Goal: Task Accomplishment & Management: Manage account settings

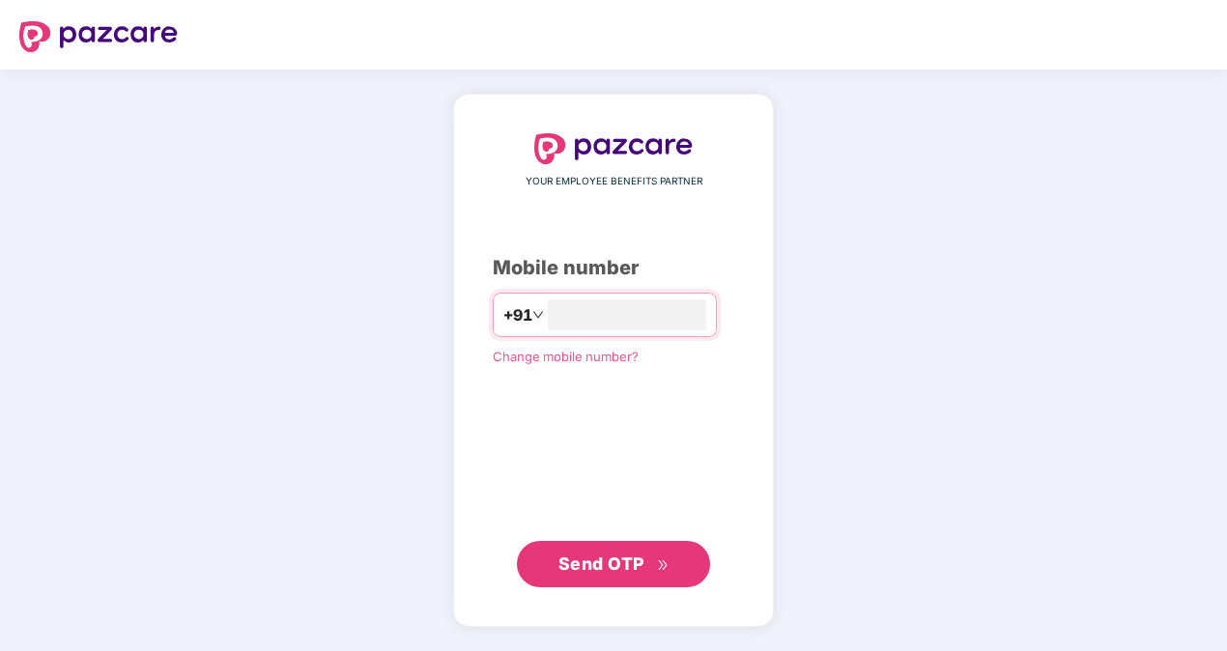
type input "**********"
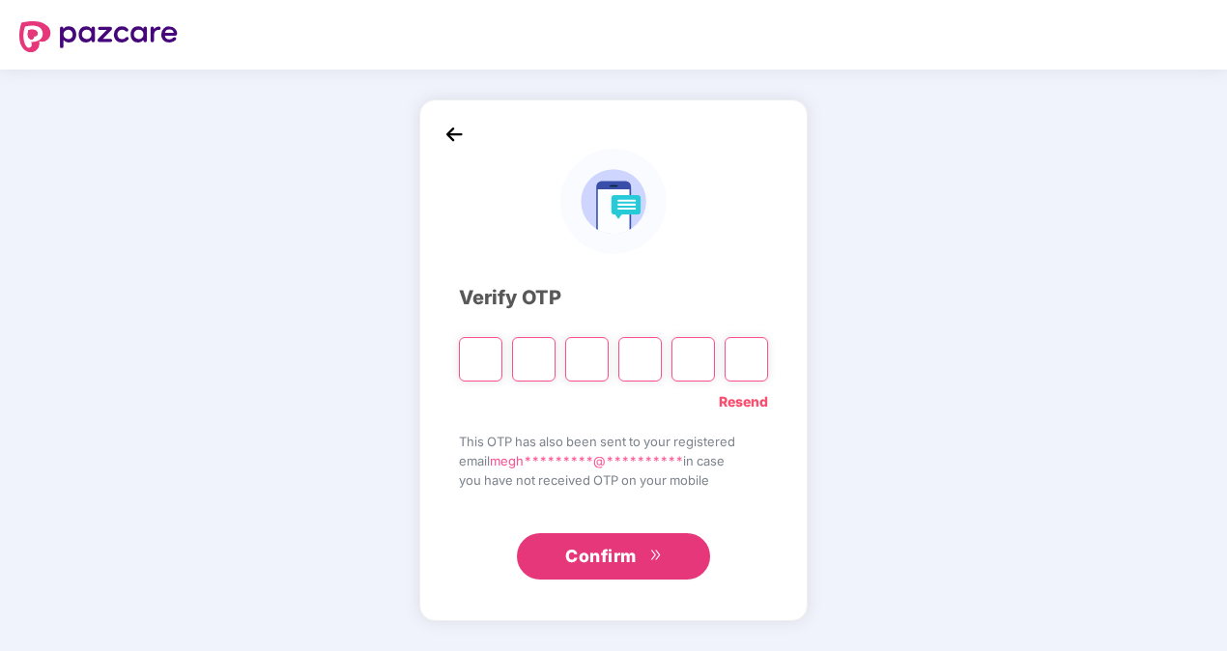
type input "*"
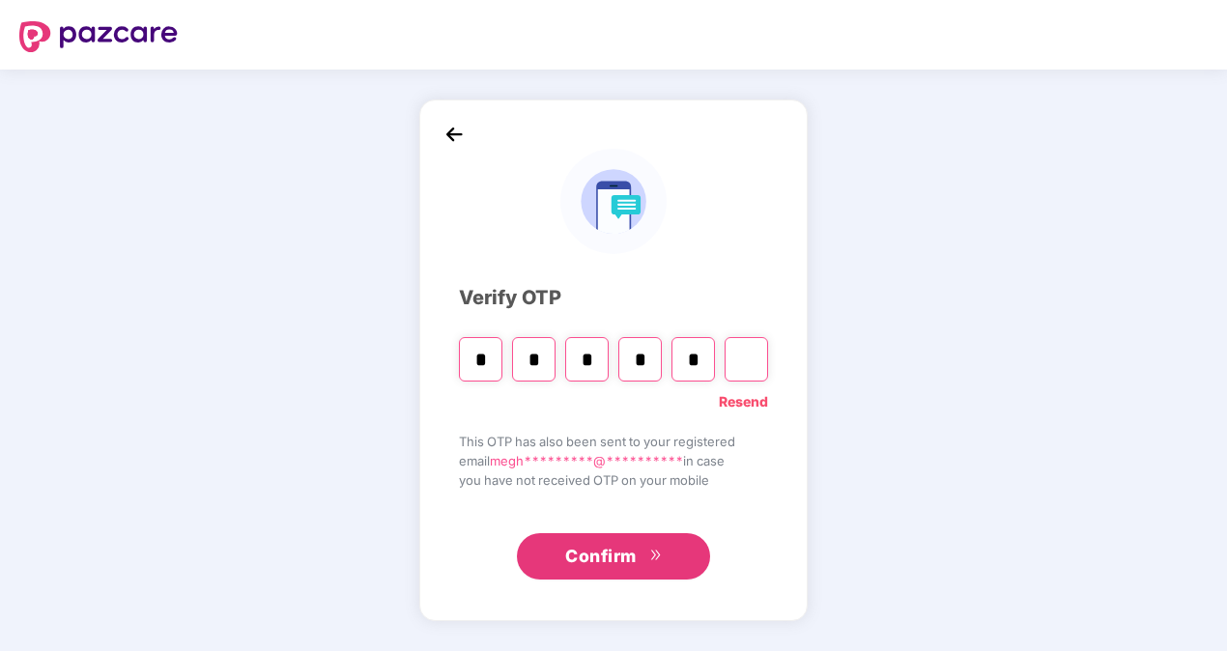
type input "*"
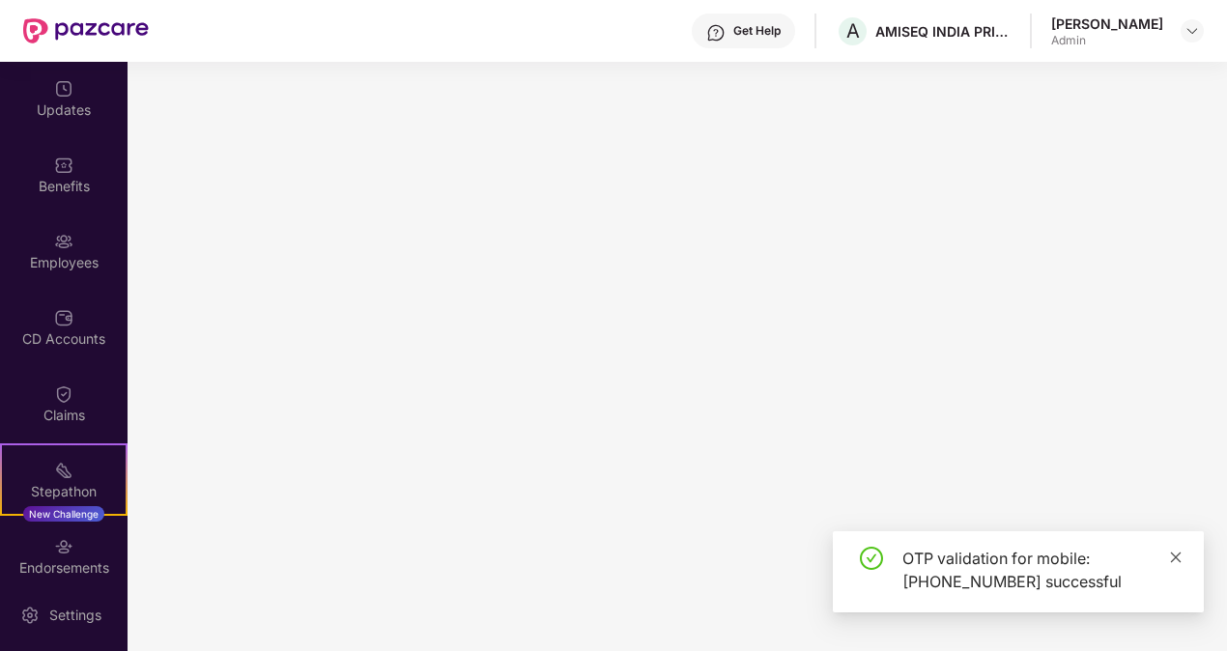
click at [1175, 558] on icon "close" at bounding box center [1176, 558] width 14 height 14
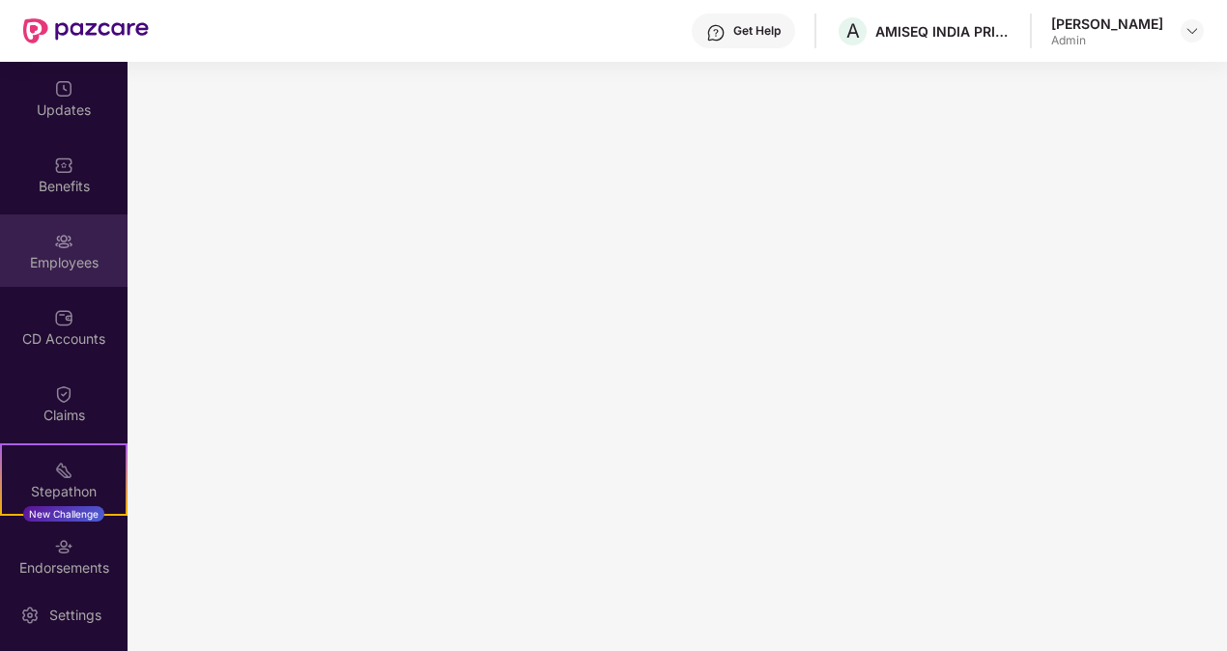
click at [58, 250] on img at bounding box center [63, 241] width 19 height 19
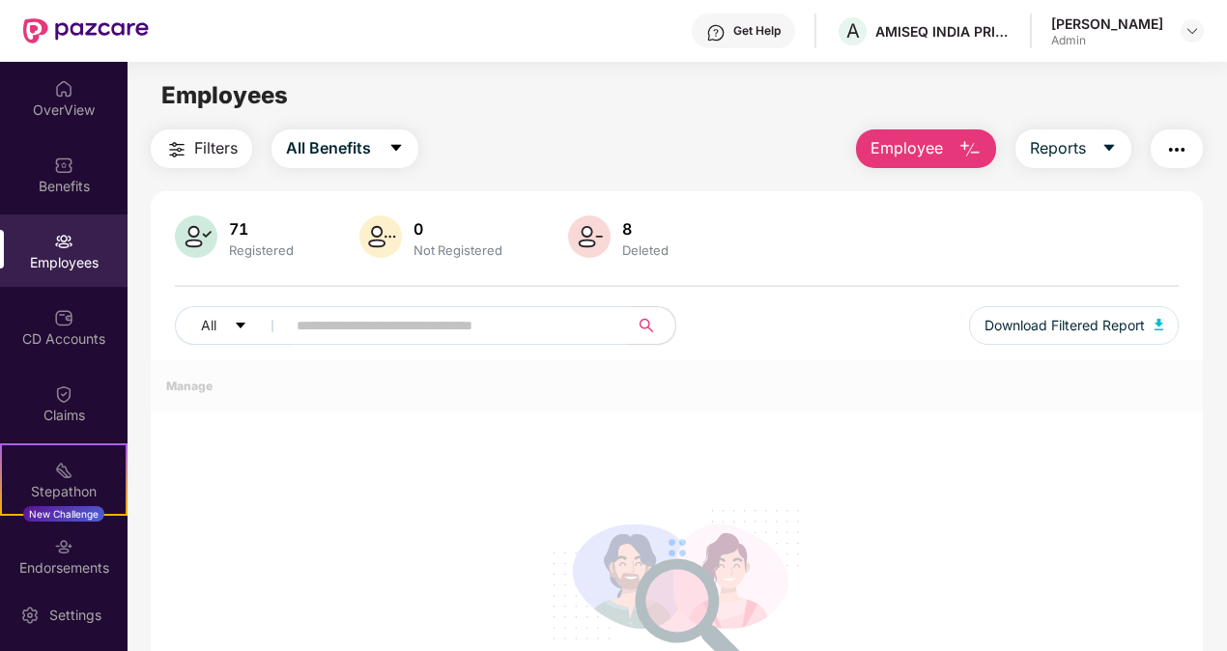
click at [394, 335] on input "text" at bounding box center [450, 325] width 306 height 29
type input "*****"
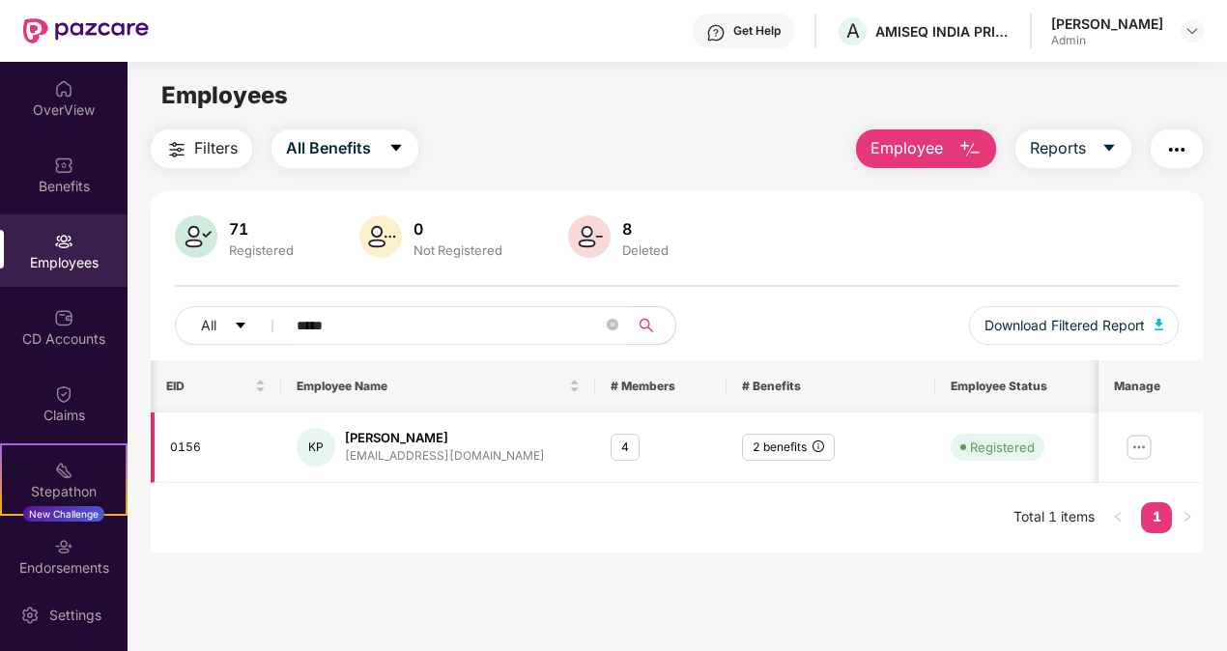
scroll to position [0, 201]
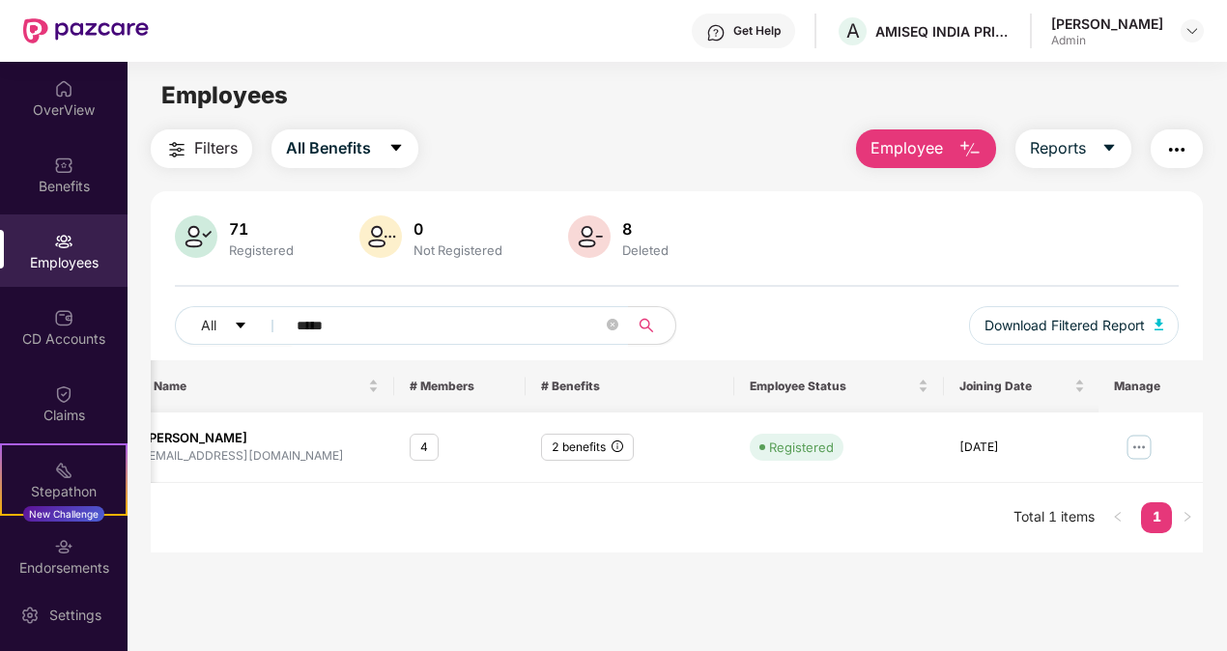
click at [1148, 446] on img at bounding box center [1138, 447] width 31 height 31
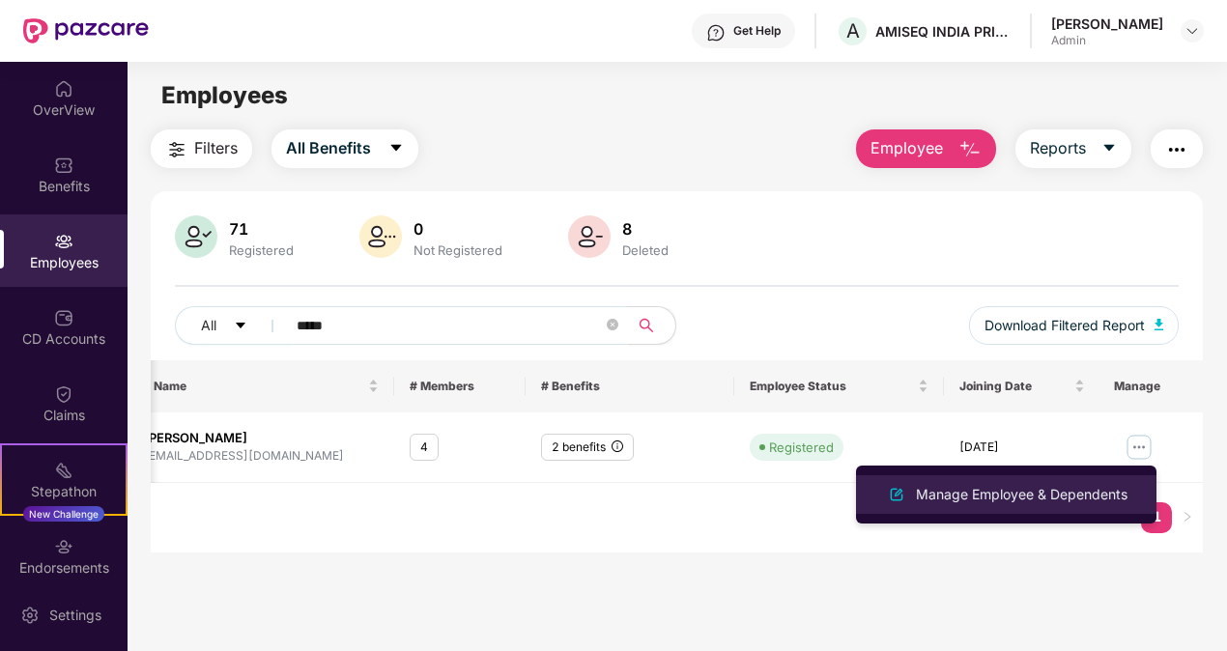
click at [1003, 493] on div "Manage Employee & Dependents" at bounding box center [1021, 494] width 219 height 21
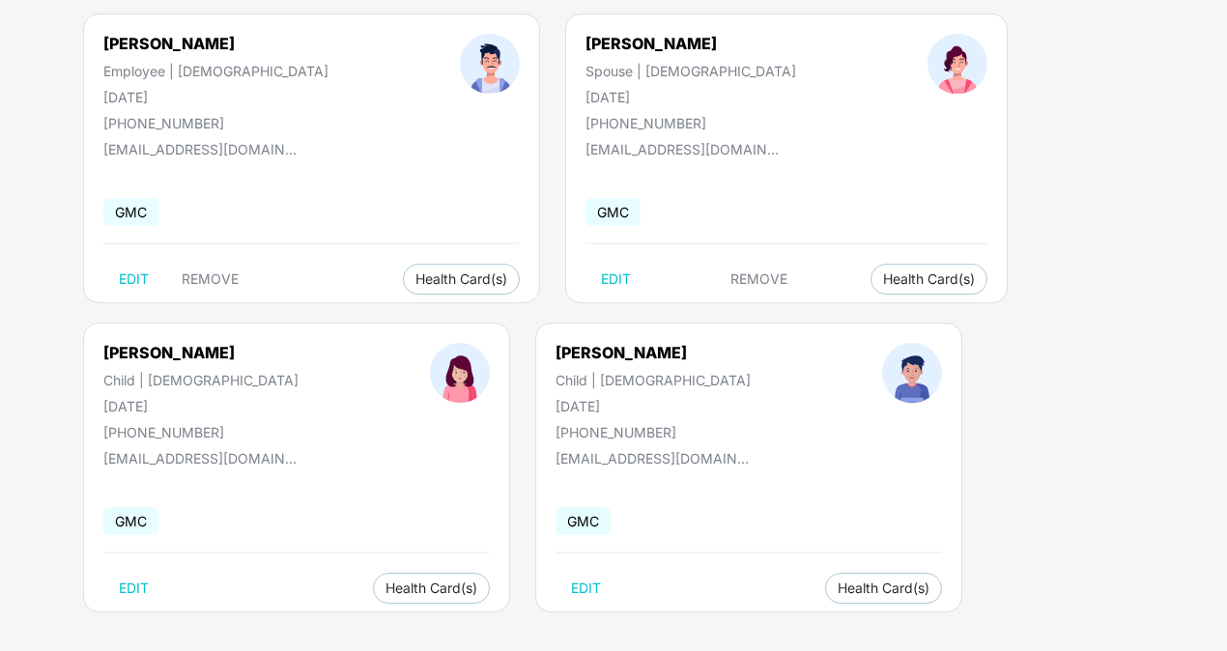
scroll to position [165, 0]
click at [837, 585] on span "Health Card(s)" at bounding box center [883, 587] width 92 height 10
click at [736, 629] on span "Health Insurance(ESC)" at bounding box center [768, 624] width 169 height 21
click at [883, 275] on span "Health Card(s)" at bounding box center [929, 278] width 92 height 10
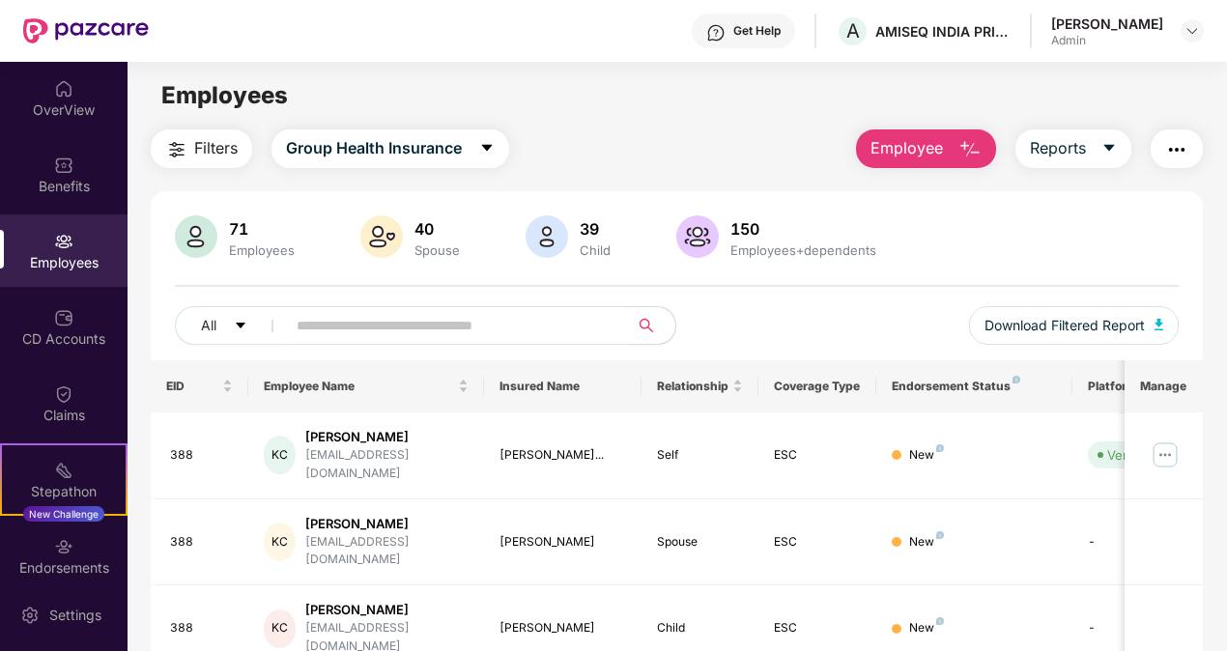
click at [410, 323] on input "text" at bounding box center [450, 325] width 306 height 29
type input "*****"
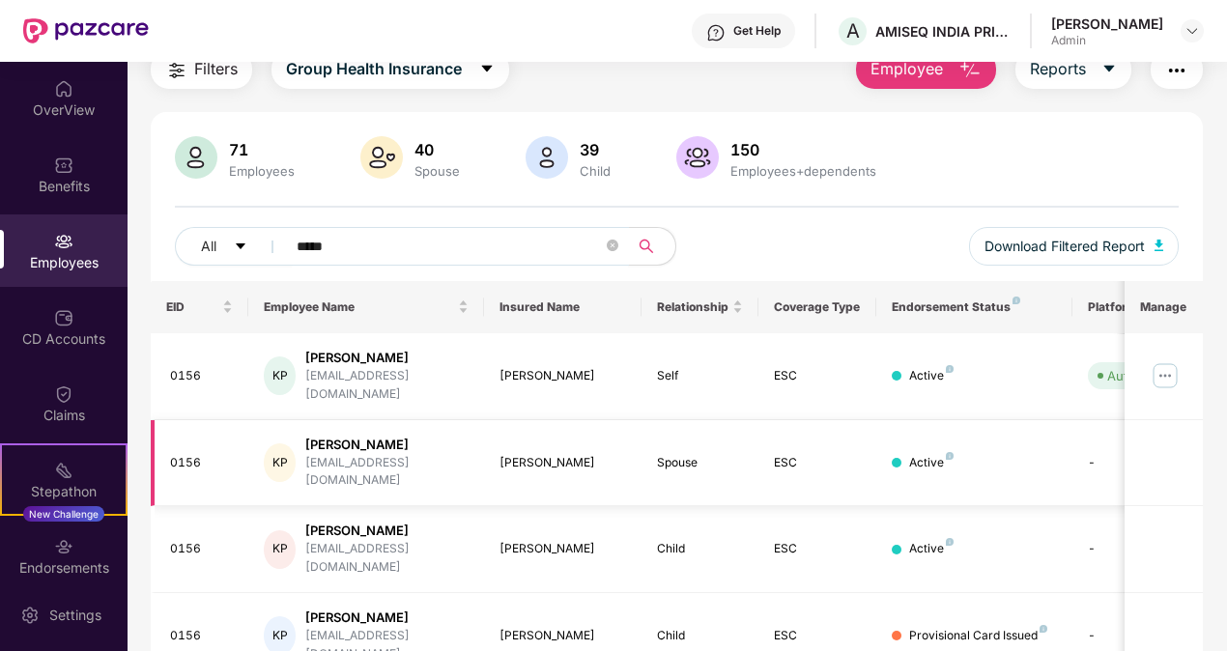
scroll to position [83, 0]
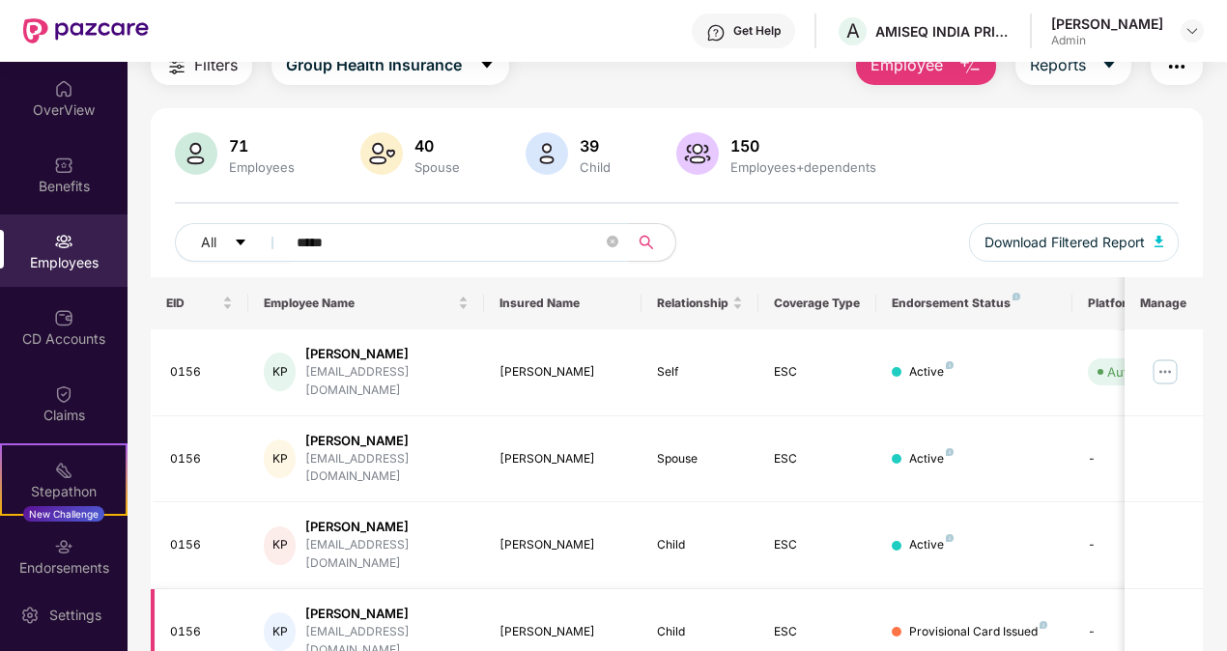
click at [971, 623] on div "Provisional Card Issued" at bounding box center [978, 632] width 138 height 18
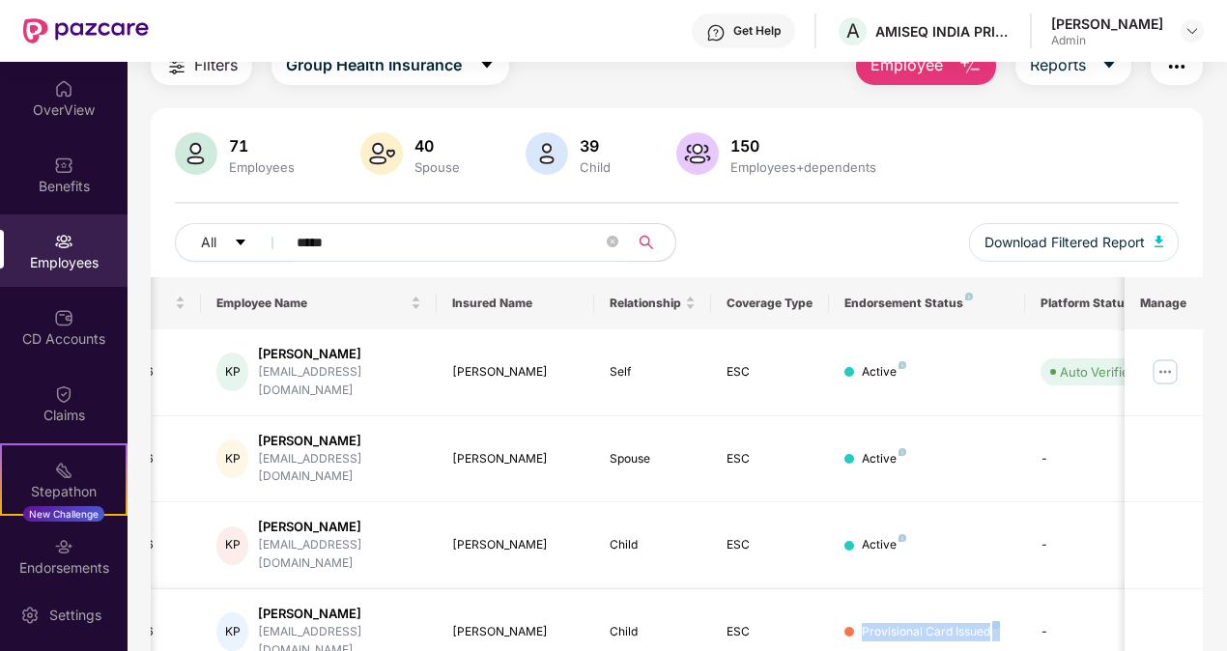
scroll to position [0, 201]
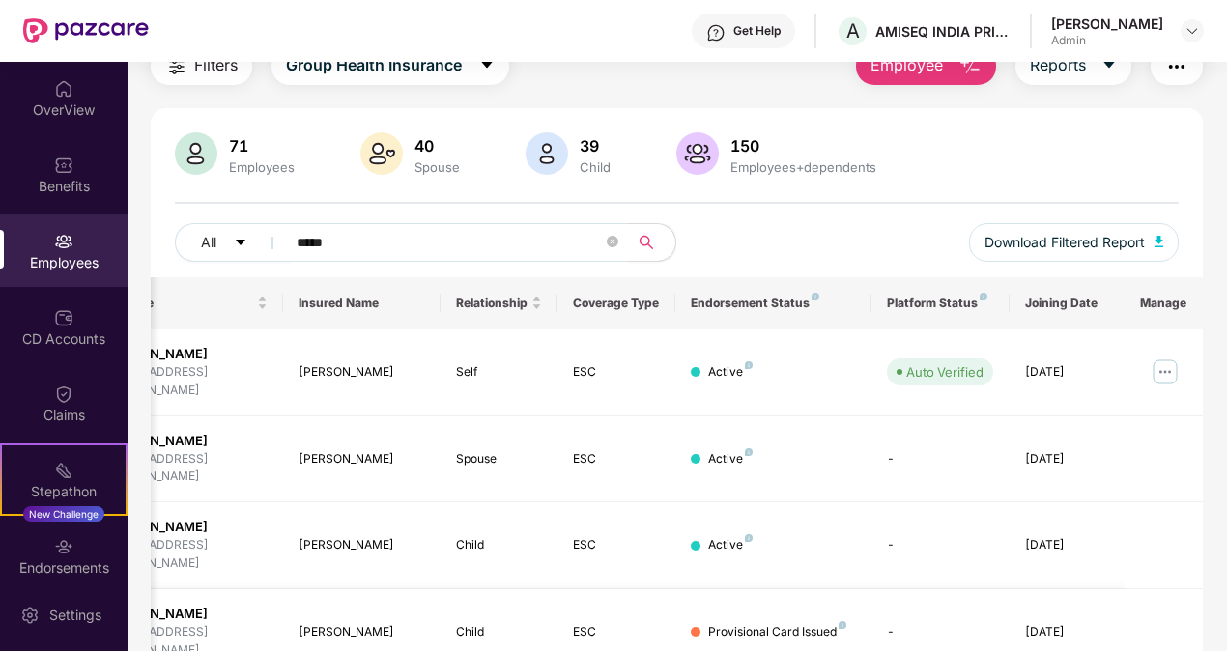
drag, startPoint x: 971, startPoint y: 572, endPoint x: 1062, endPoint y: 572, distance: 91.8
click at [1062, 623] on div "[DATE]" at bounding box center [1068, 632] width 87 height 18
drag, startPoint x: 1062, startPoint y: 572, endPoint x: 947, endPoint y: 622, distance: 126.3
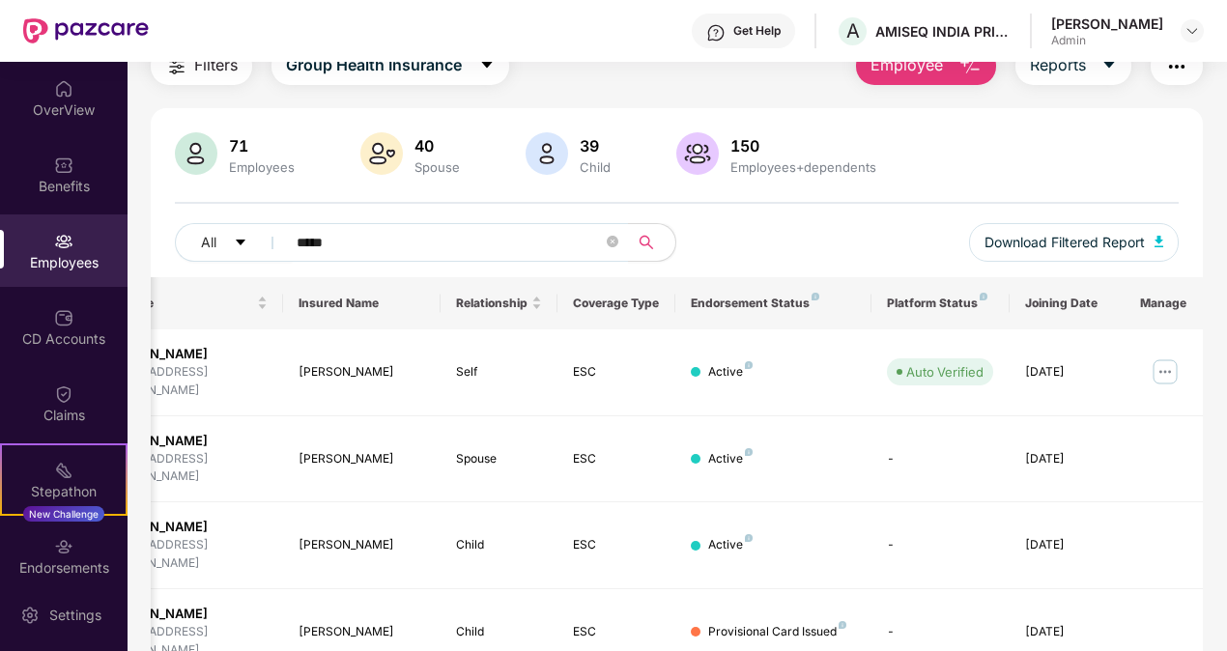
click at [947, 622] on div "EID Employee Name Insured Name Relationship Coverage Type Endorsement Status Pl…" at bounding box center [677, 511] width 1053 height 468
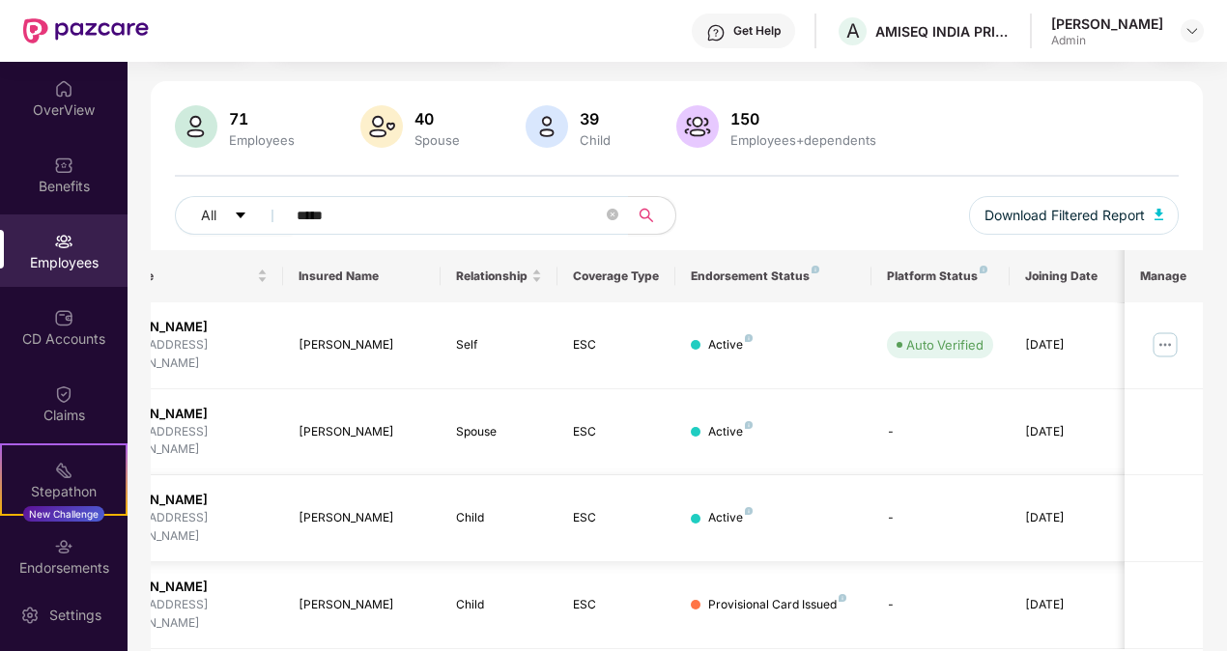
scroll to position [0, 0]
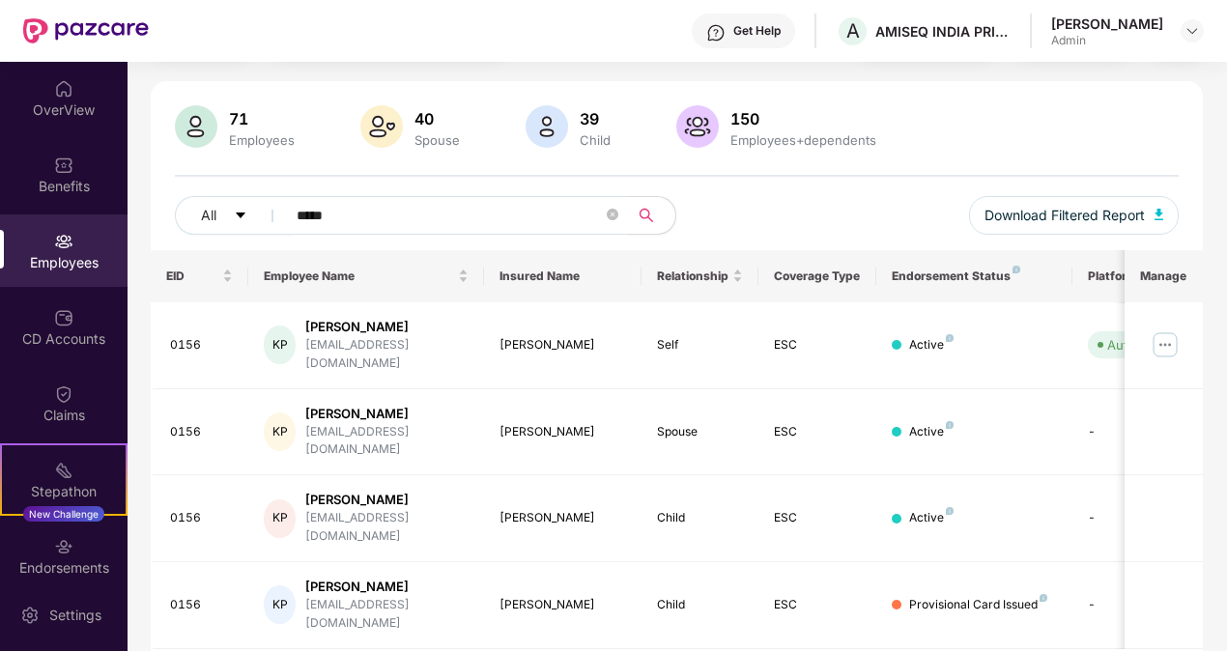
click at [59, 254] on div "Employees" at bounding box center [63, 262] width 127 height 19
click at [59, 482] on div "Stepathon" at bounding box center [64, 491] width 124 height 19
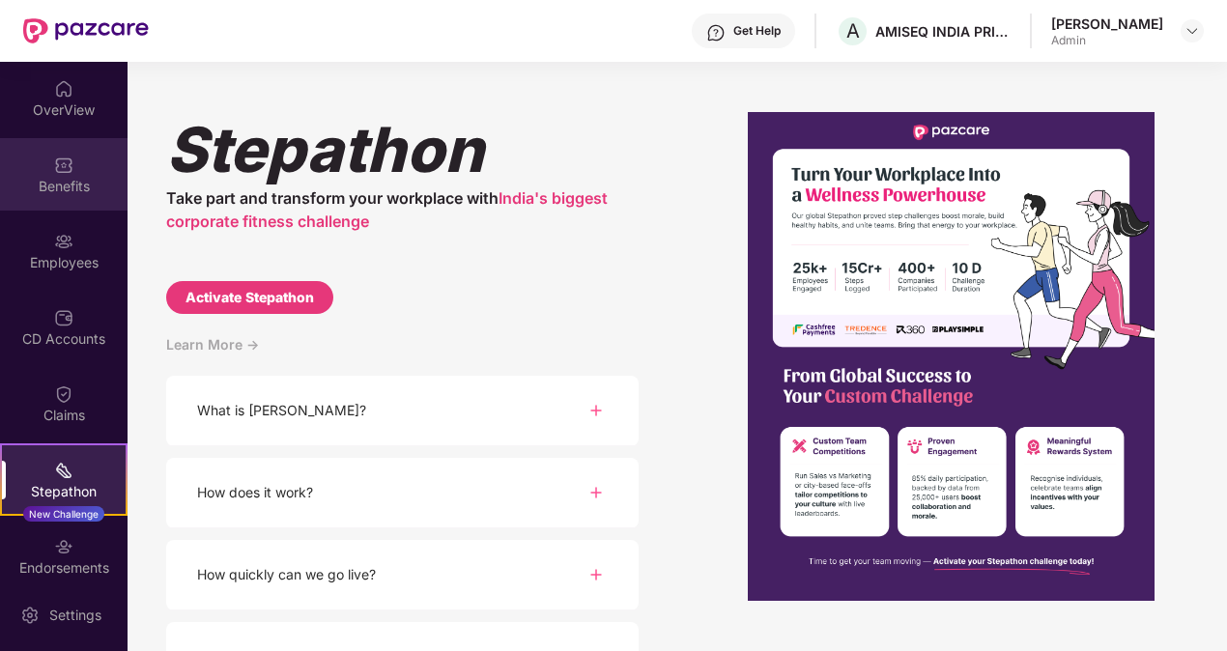
click at [46, 185] on div "Benefits" at bounding box center [63, 186] width 127 height 19
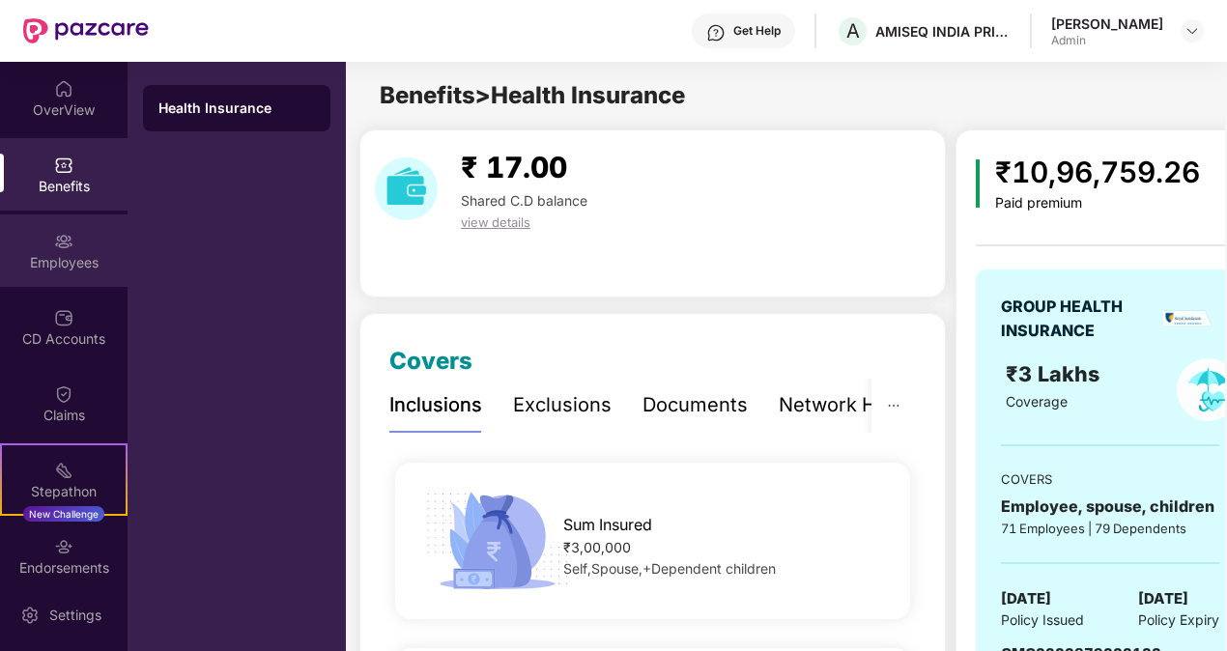
click at [66, 259] on div "Employees" at bounding box center [63, 262] width 127 height 19
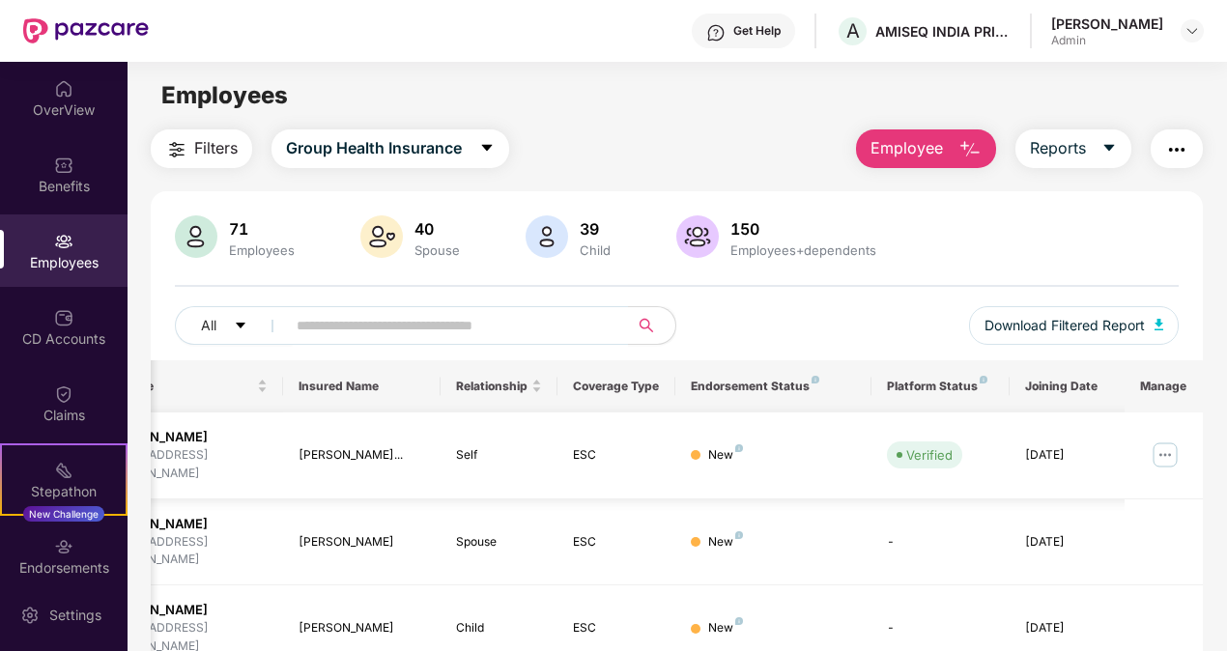
drag, startPoint x: 1028, startPoint y: 444, endPoint x: 1105, endPoint y: 444, distance: 77.3
click at [1105, 446] on div "[DATE]" at bounding box center [1068, 455] width 87 height 18
click at [963, 265] on div "71 Employees 40 Spouse 39 Child 150 Employees+dependents All Download Filtered …" at bounding box center [677, 287] width 1053 height 145
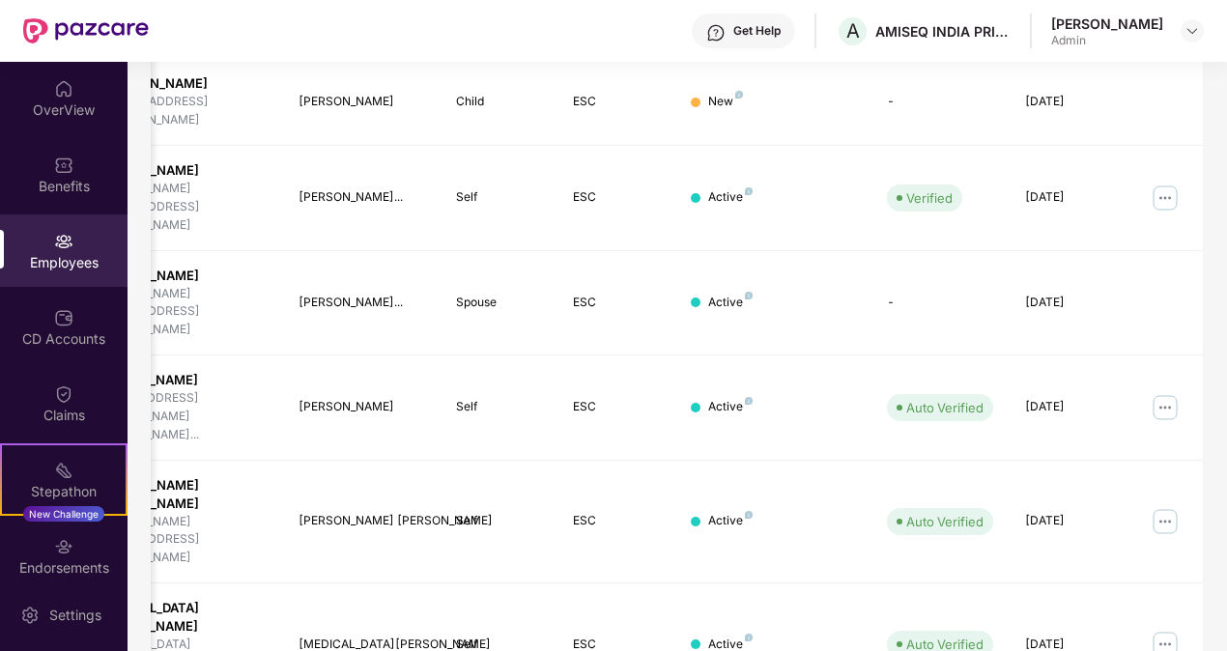
scroll to position [531, 0]
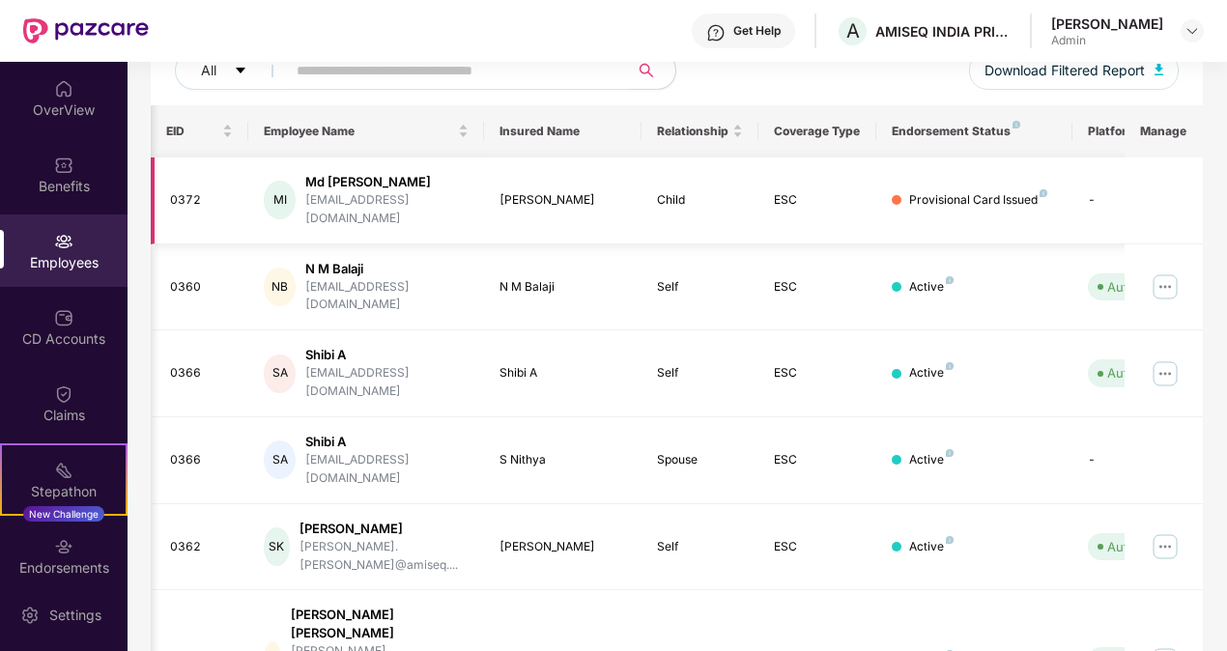
scroll to position [0, 201]
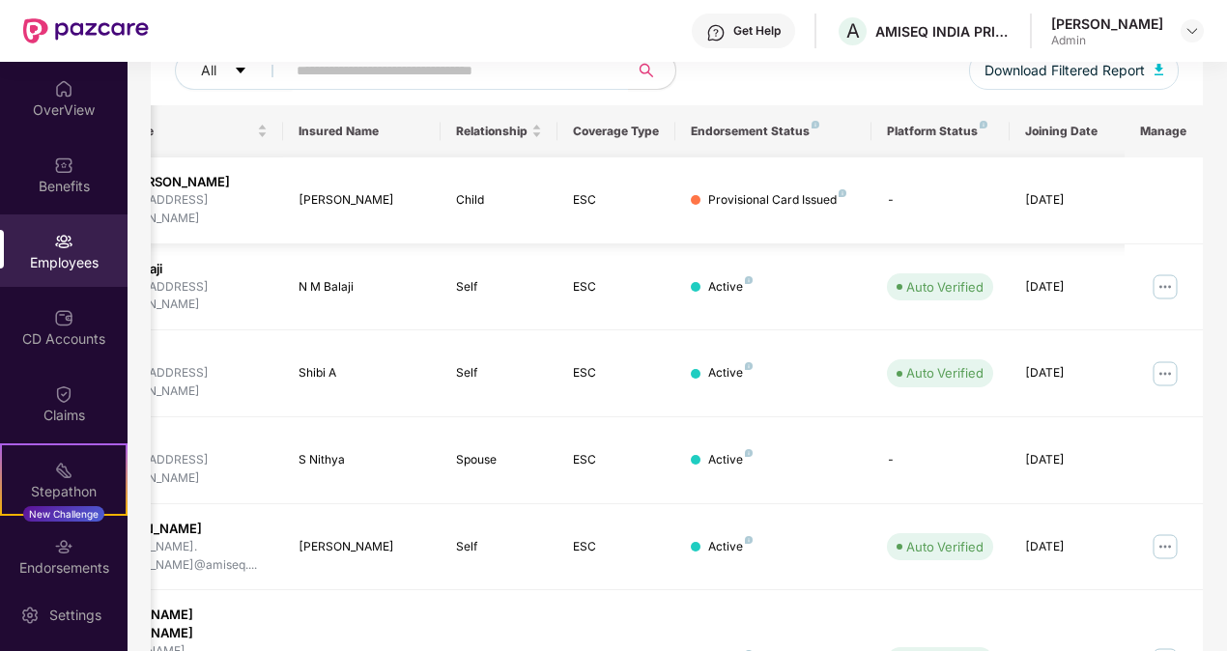
click at [763, 193] on div "Provisional Card Issued" at bounding box center [777, 200] width 138 height 18
